Goal: Information Seeking & Learning: Learn about a topic

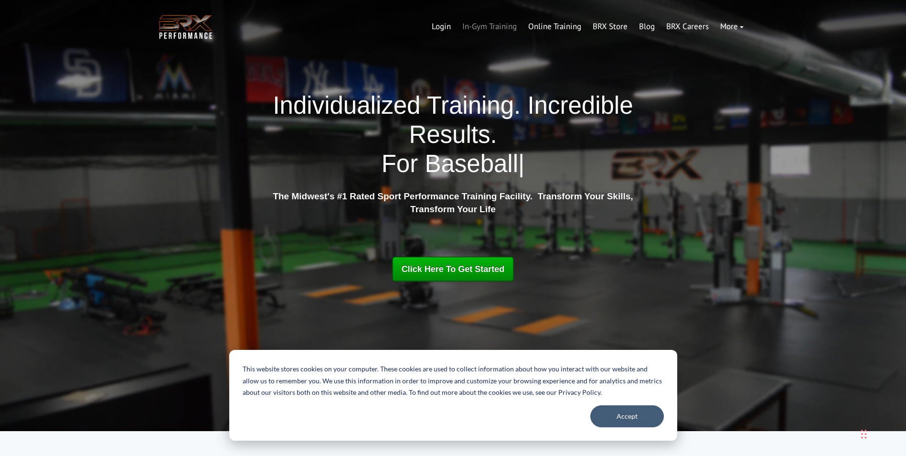
click at [505, 22] on link "In-Gym Training" at bounding box center [490, 26] width 66 height 23
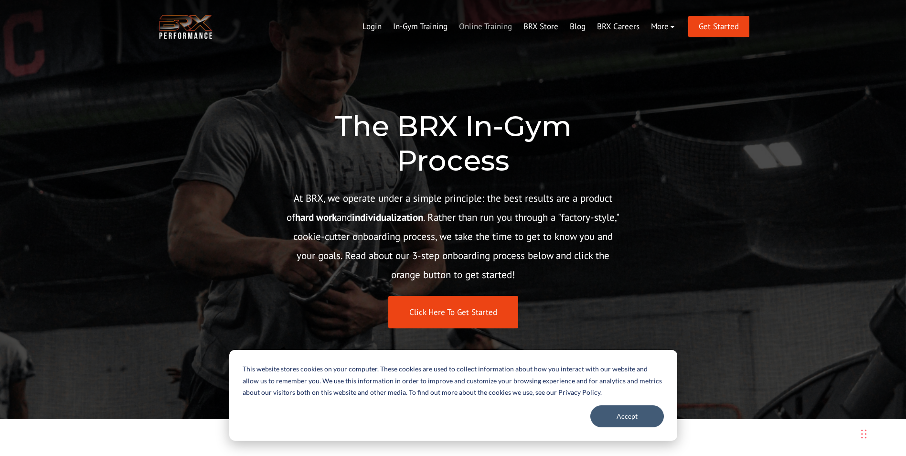
click at [488, 24] on link "Online Training" at bounding box center [485, 26] width 64 height 23
